Goal: Transaction & Acquisition: Purchase product/service

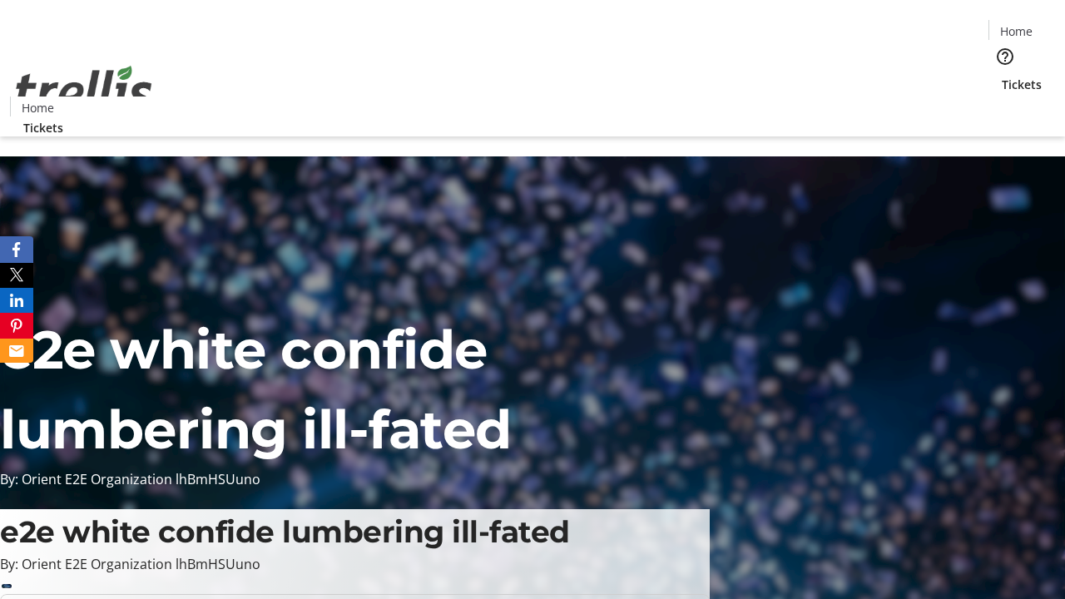
click at [1002, 76] on span "Tickets" at bounding box center [1022, 84] width 40 height 17
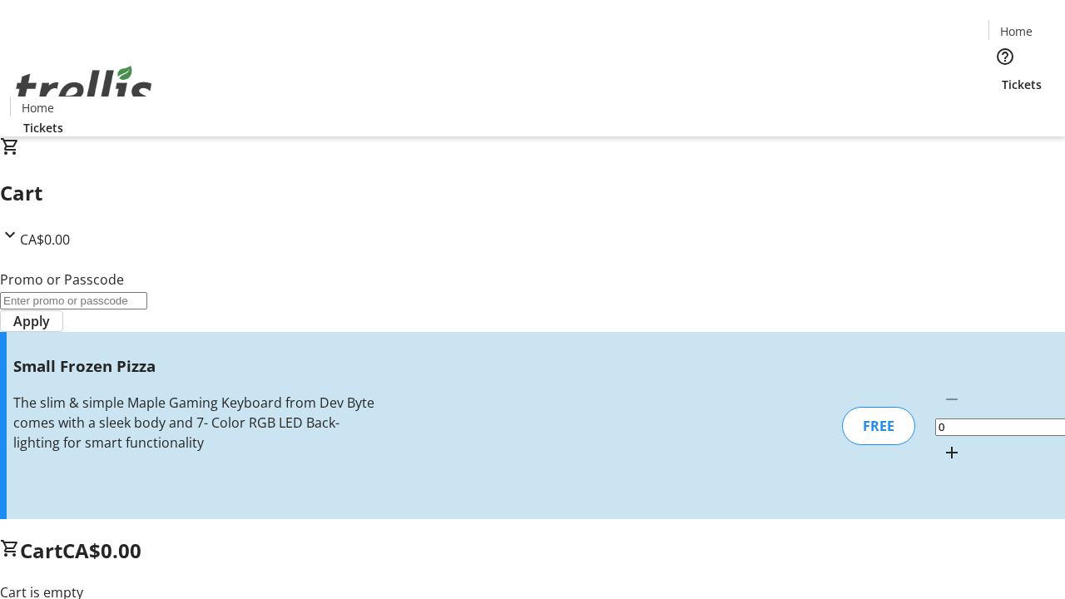
click at [942, 443] on mat-icon "Increment by one" at bounding box center [952, 453] width 20 height 20
type input "1"
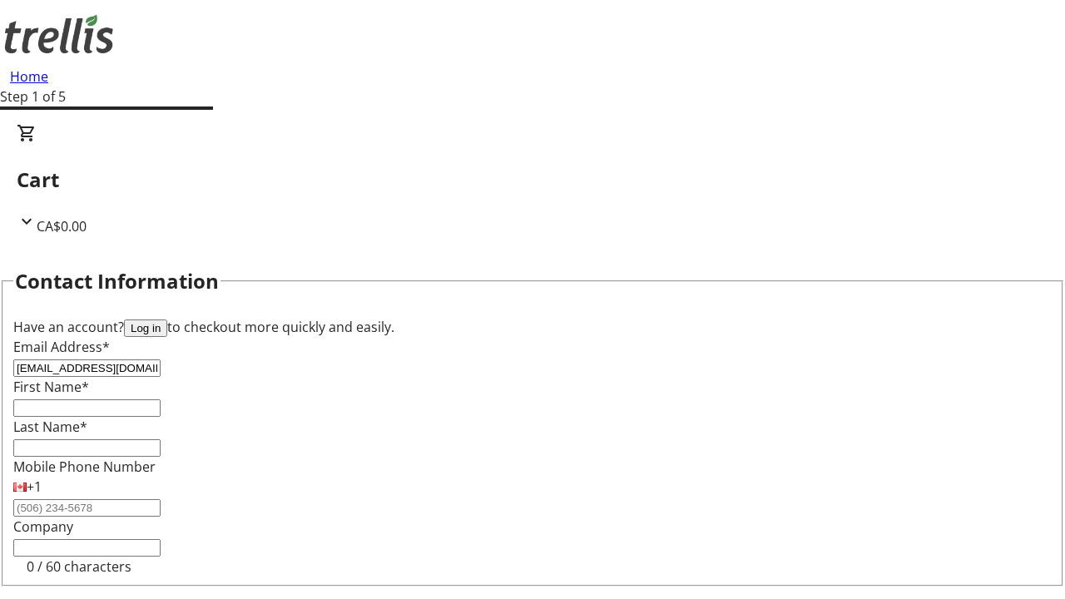
type input "[EMAIL_ADDRESS][DOMAIN_NAME]"
type input "Kellen"
type input "[PERSON_NAME]"
